Goal: Task Accomplishment & Management: Manage account settings

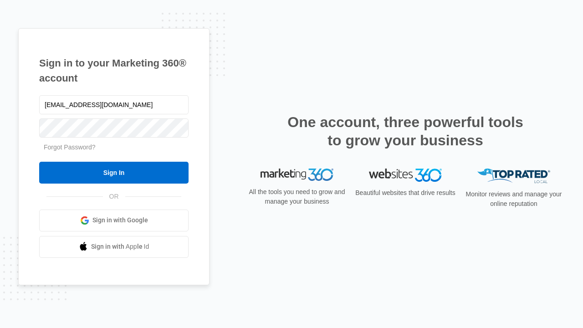
type input "[EMAIL_ADDRESS][DOMAIN_NAME]"
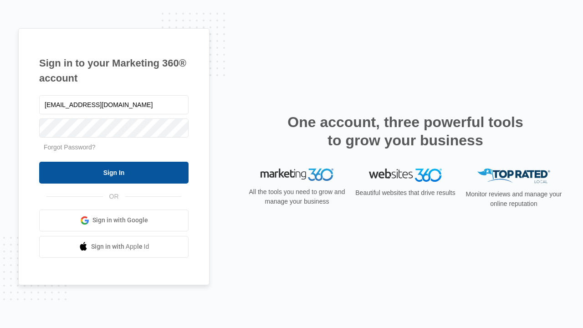
click at [114, 172] on input "Sign In" at bounding box center [113, 173] width 149 height 22
